Goal: Transaction & Acquisition: Purchase product/service

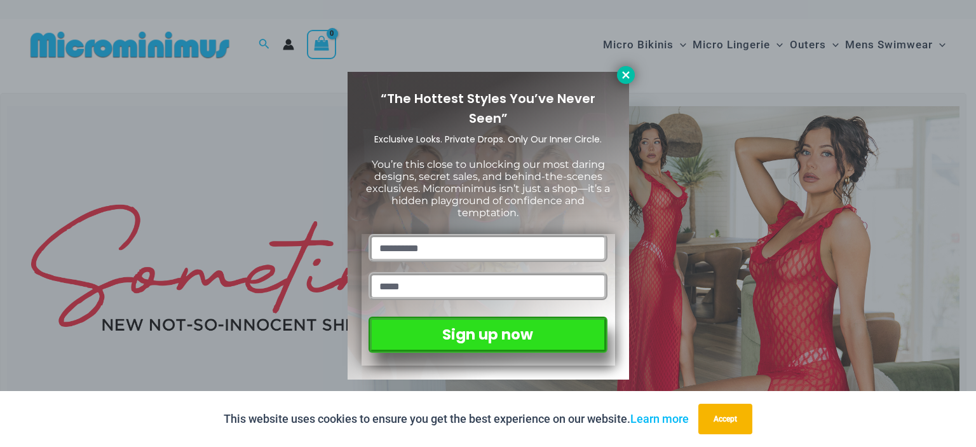
click at [625, 71] on icon at bounding box center [625, 74] width 11 height 11
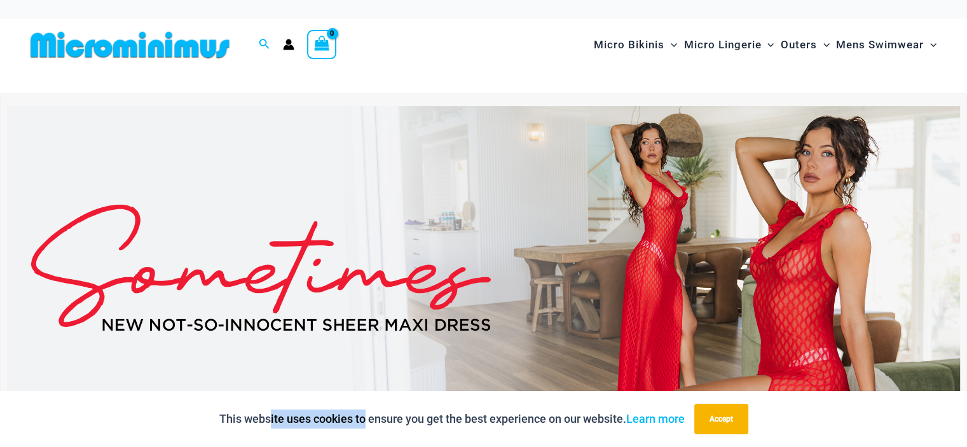
drag, startPoint x: 362, startPoint y: 403, endPoint x: 268, endPoint y: 393, distance: 94.5
click at [268, 393] on div "This website uses cookies to ensure you get the best experience on our website.…" at bounding box center [483, 419] width 967 height 56
click at [459, 353] on img at bounding box center [483, 267] width 953 height 323
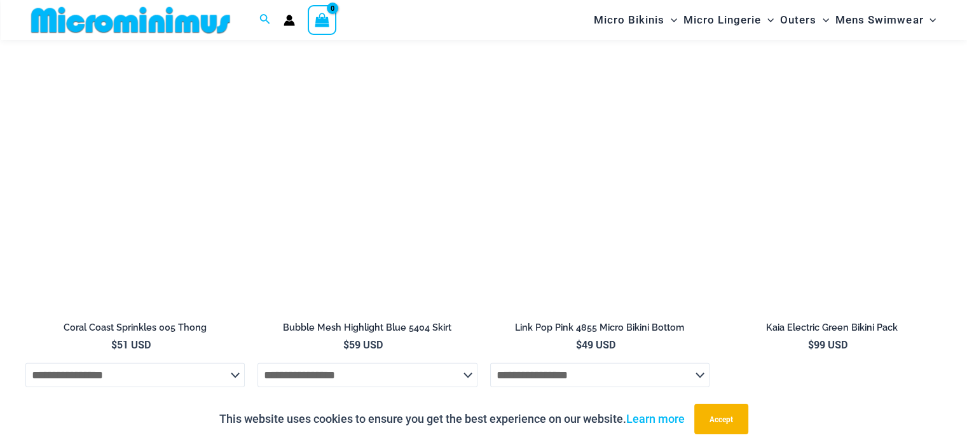
scroll to position [3356, 0]
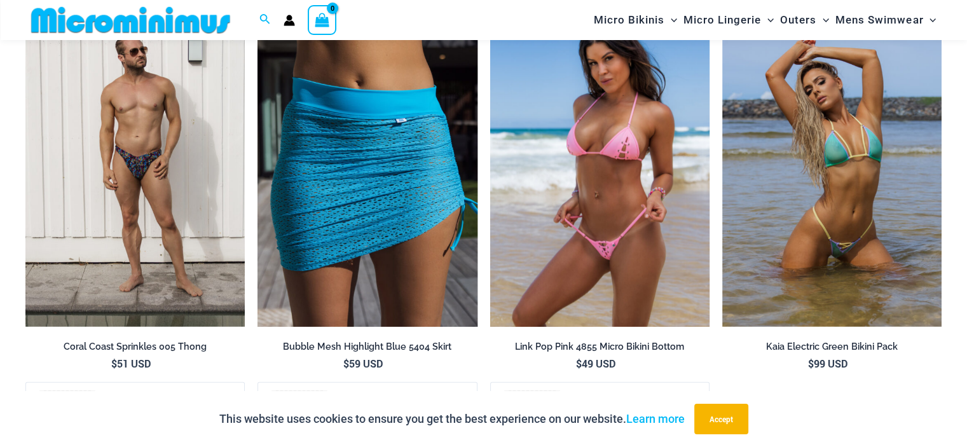
click at [571, 196] on img at bounding box center [599, 161] width 219 height 329
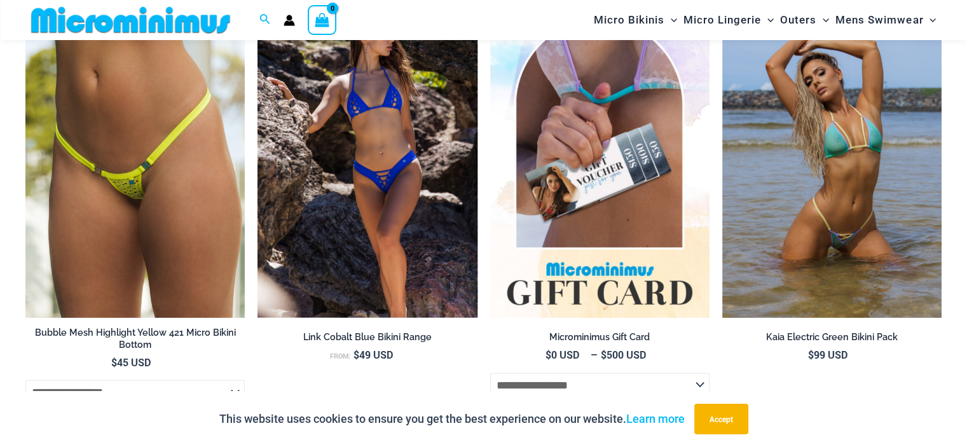
scroll to position [2669, 0]
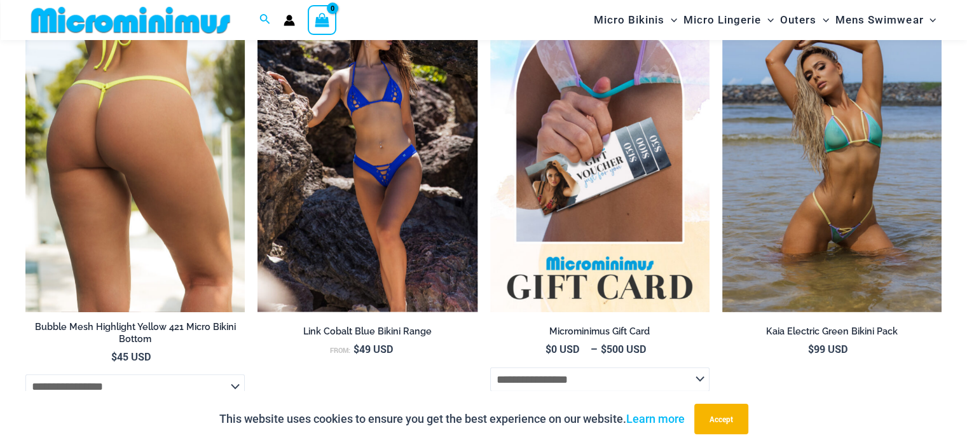
click at [197, 106] on img at bounding box center [134, 147] width 219 height 329
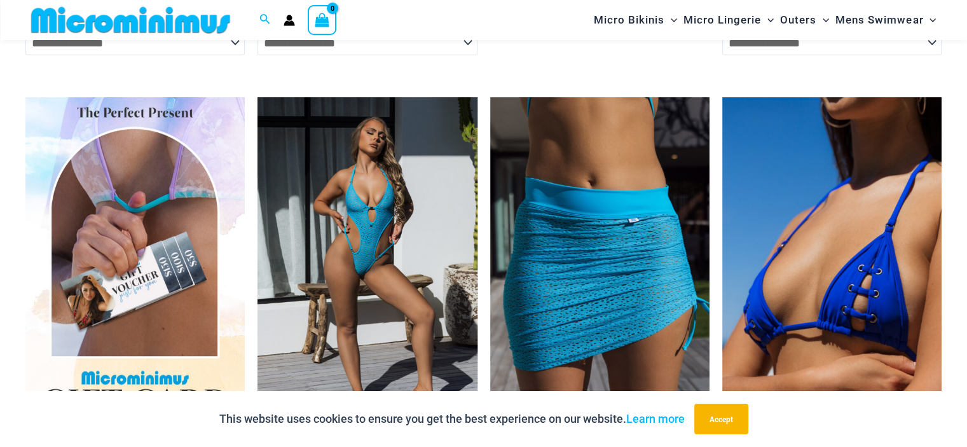
scroll to position [3038, 0]
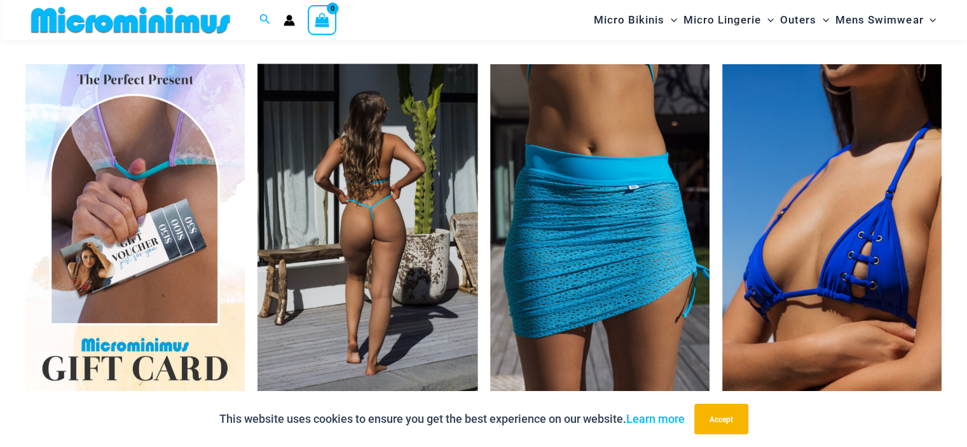
click at [402, 163] on img at bounding box center [366, 228] width 219 height 329
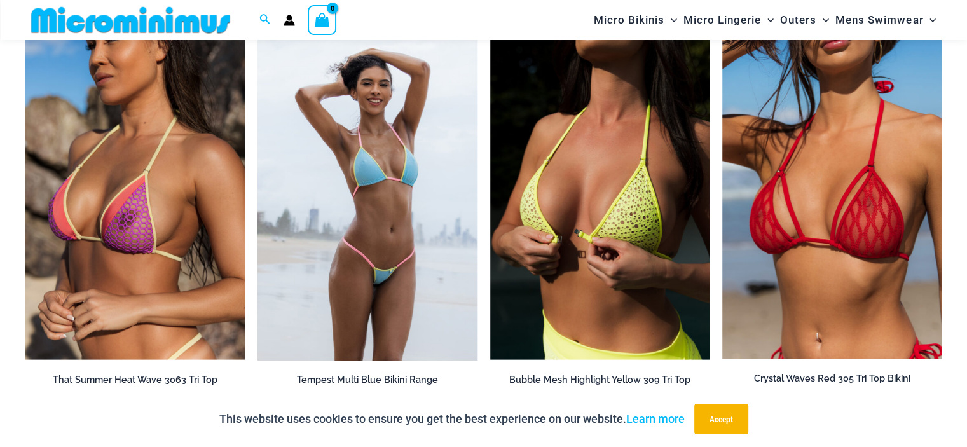
scroll to position [2918, 0]
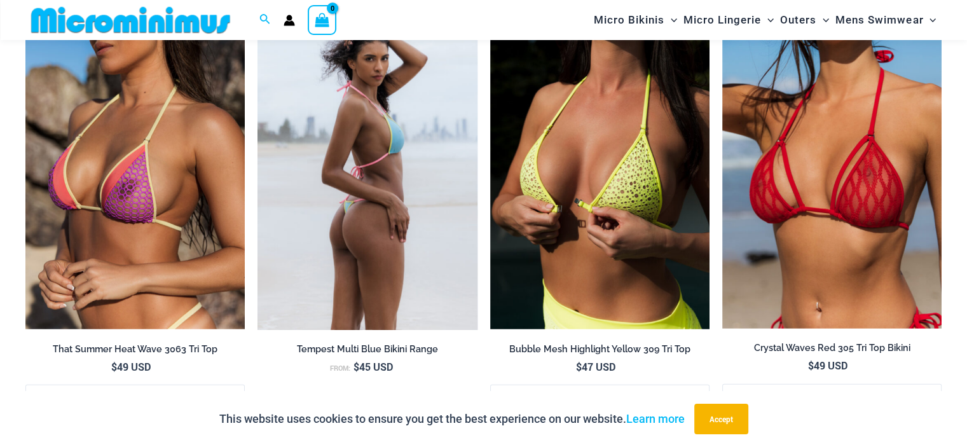
click at [337, 181] on img at bounding box center [366, 164] width 219 height 329
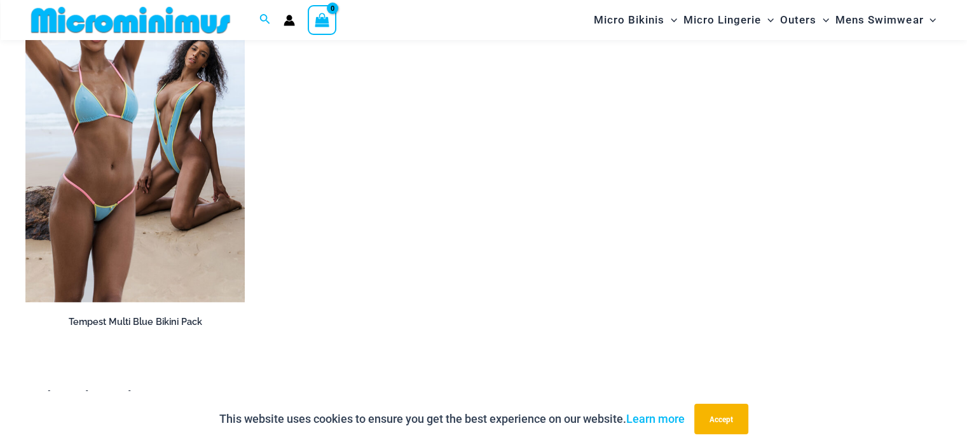
scroll to position [2085, 0]
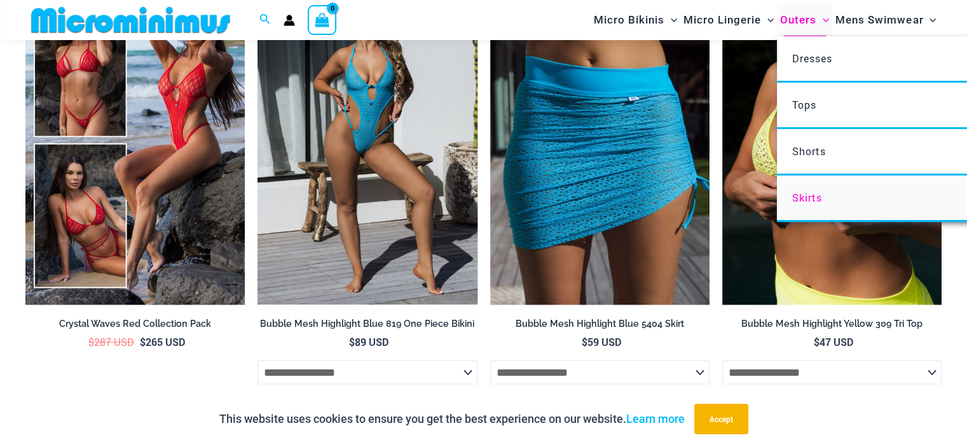
click at [796, 193] on span "Skirts" at bounding box center [807, 197] width 30 height 13
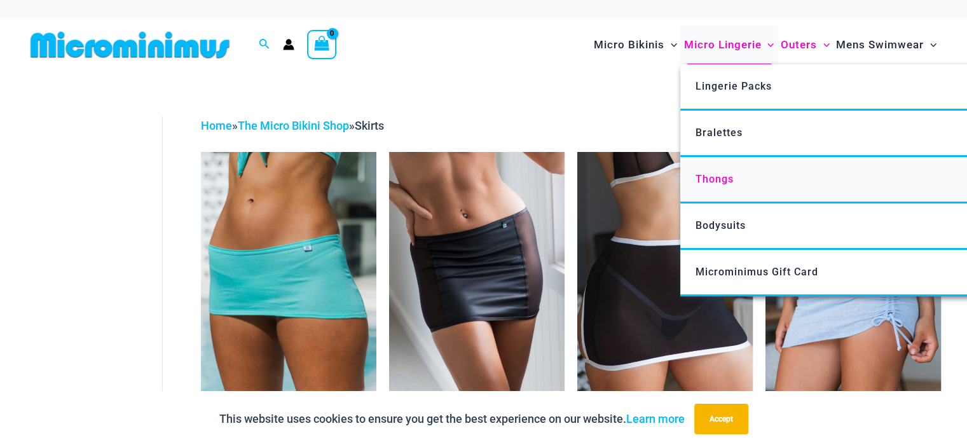
click at [713, 177] on span "Thongs" at bounding box center [714, 179] width 38 height 12
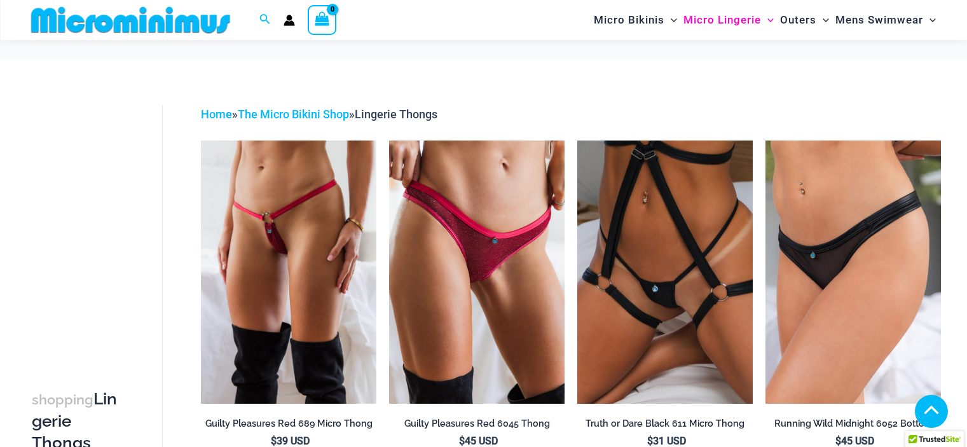
scroll to position [759, 0]
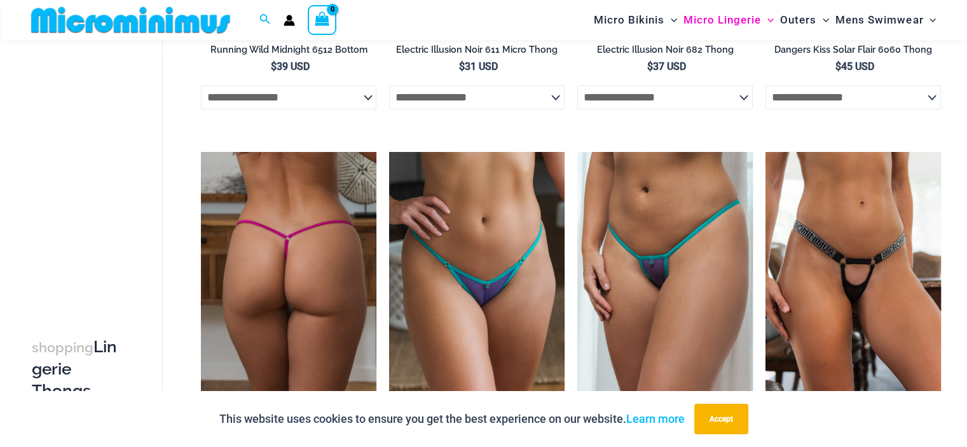
click at [279, 235] on img at bounding box center [288, 283] width 175 height 263
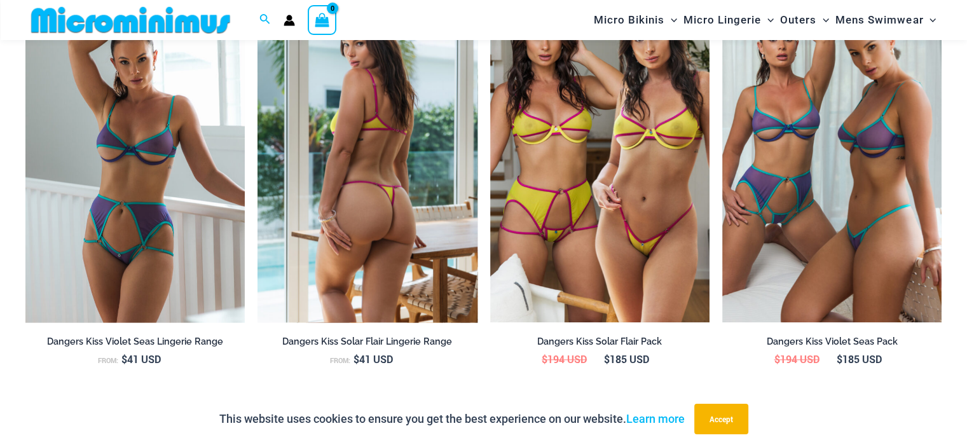
scroll to position [1322, 0]
